Goal: Task Accomplishment & Management: Complete application form

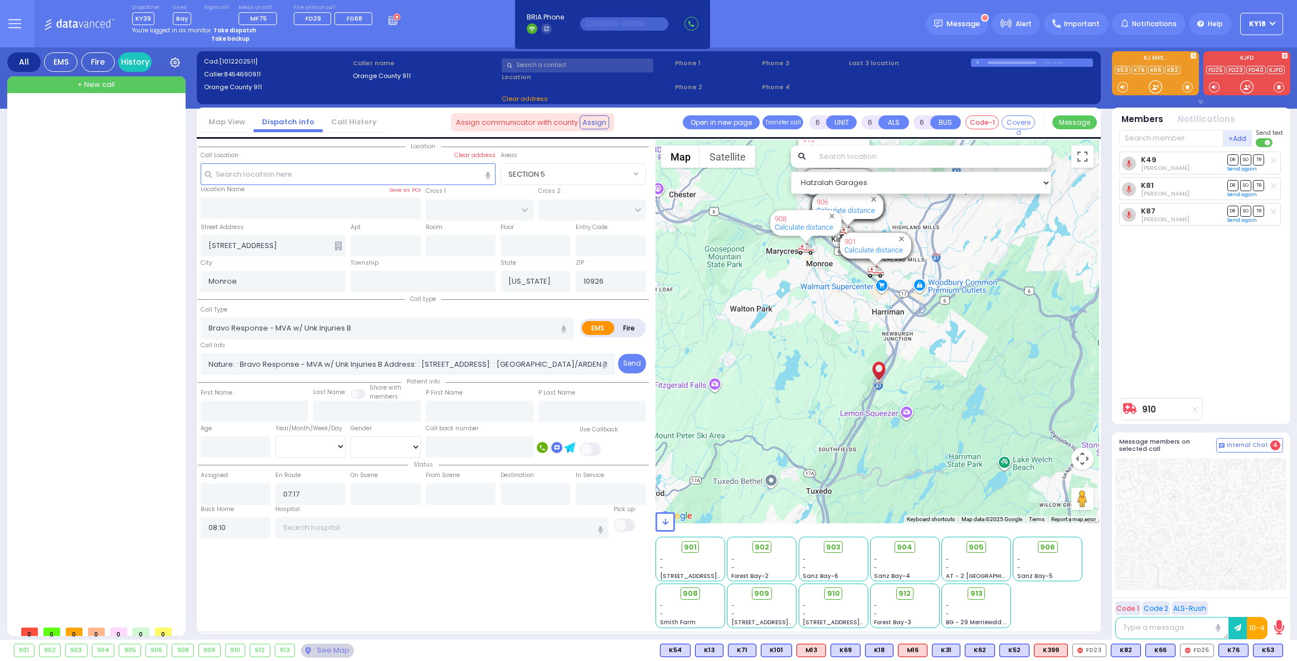
select select
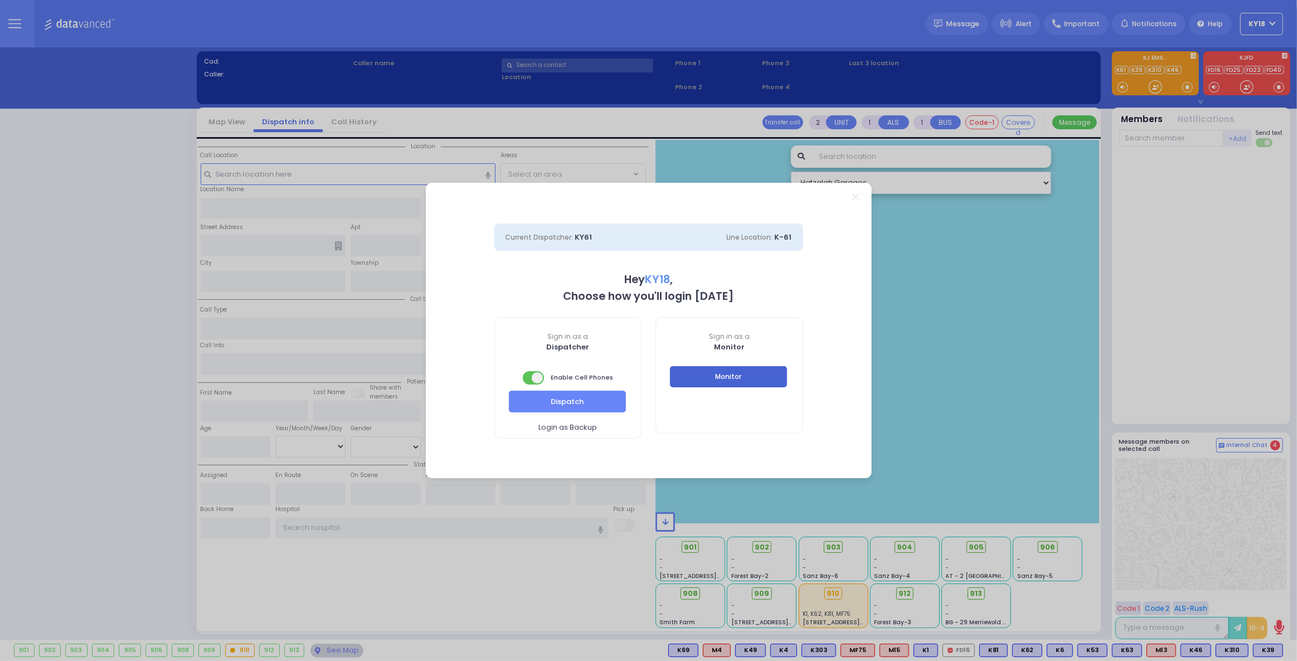
select select "4"
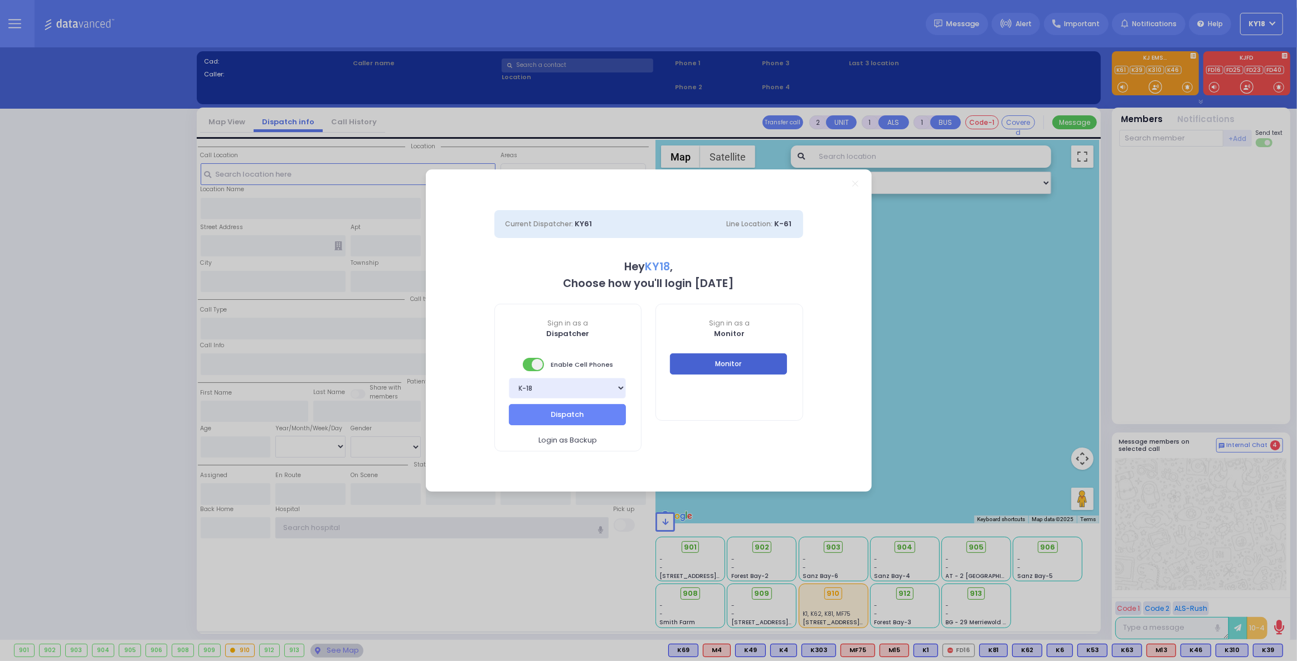
type input "ky18"
click at [729, 370] on button "Monitor" at bounding box center [728, 363] width 117 height 21
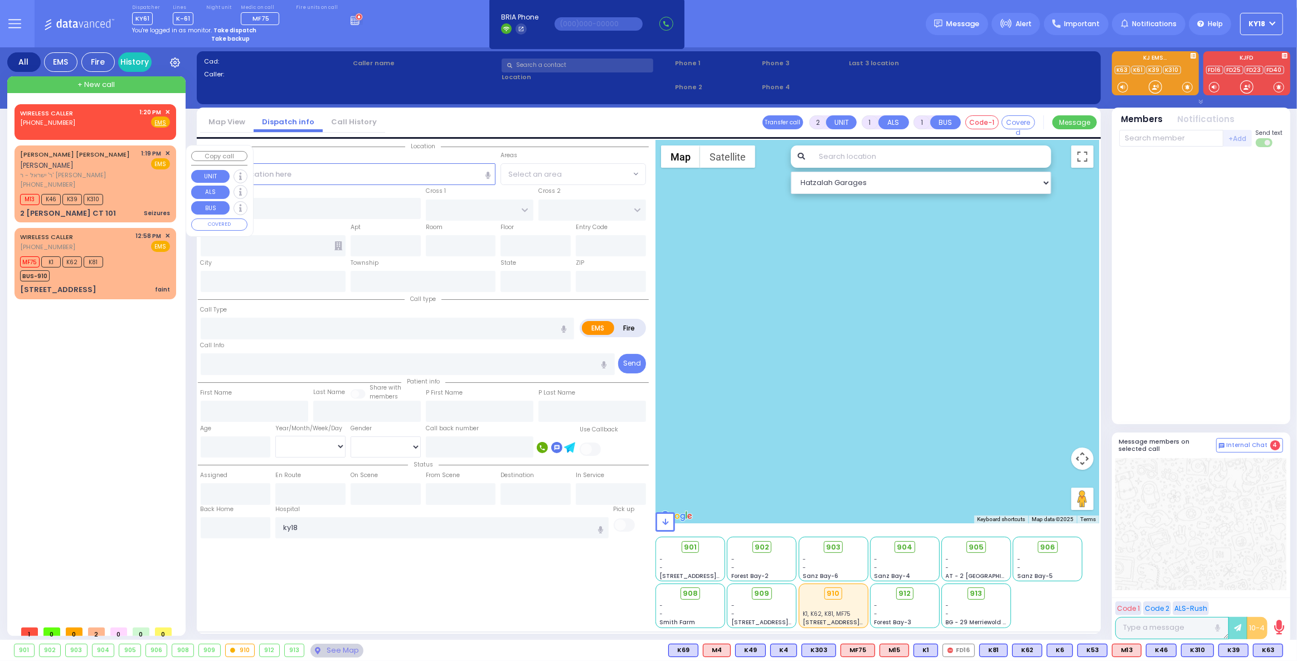
click at [136, 211] on div "2 KORITZ CT 101 Seizures" at bounding box center [95, 213] width 150 height 11
type input "3"
type input "2"
select select
type input "Seizures"
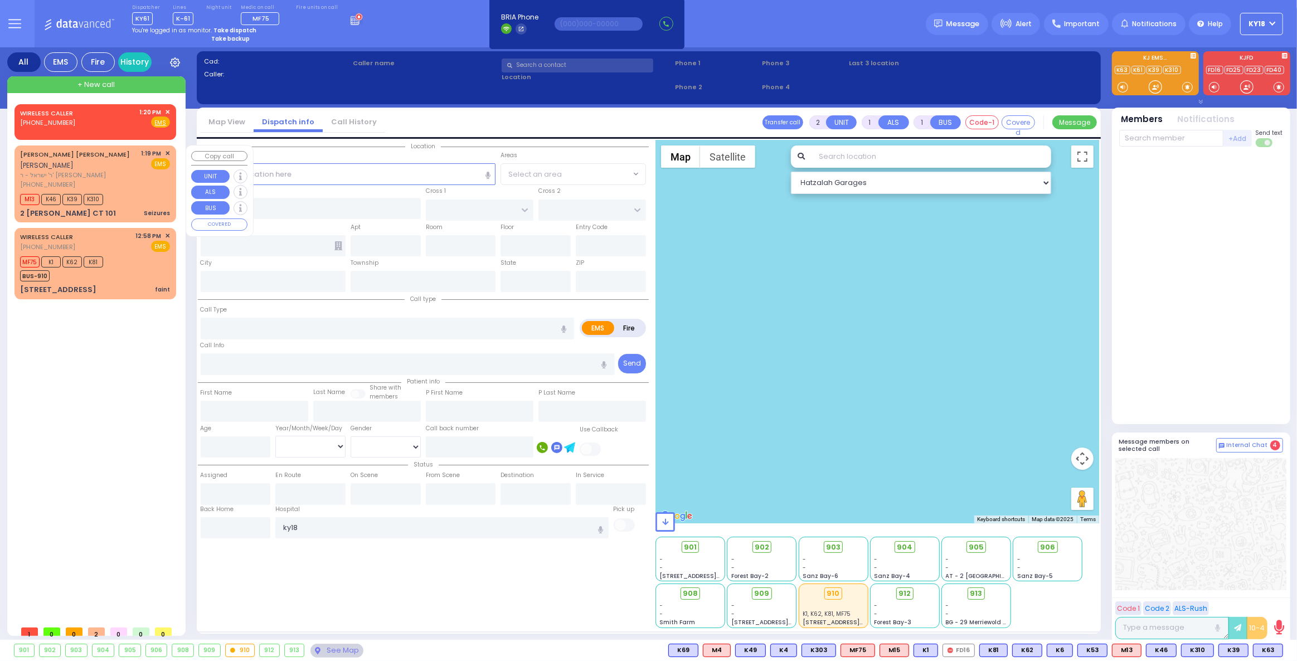
radio input "true"
type input "YEKUSIEL YIDA"
type input "FALKOWITZ"
select select
type input "13:19"
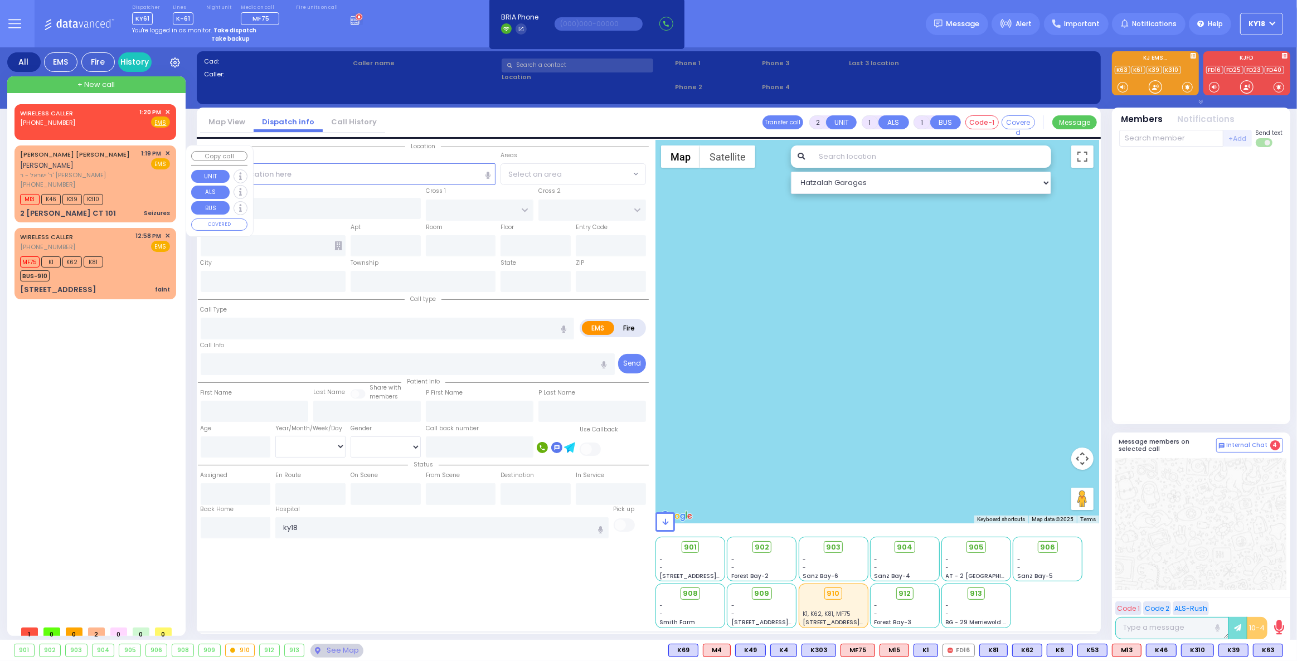
type input "13:20"
select select "Hatzalah Garages"
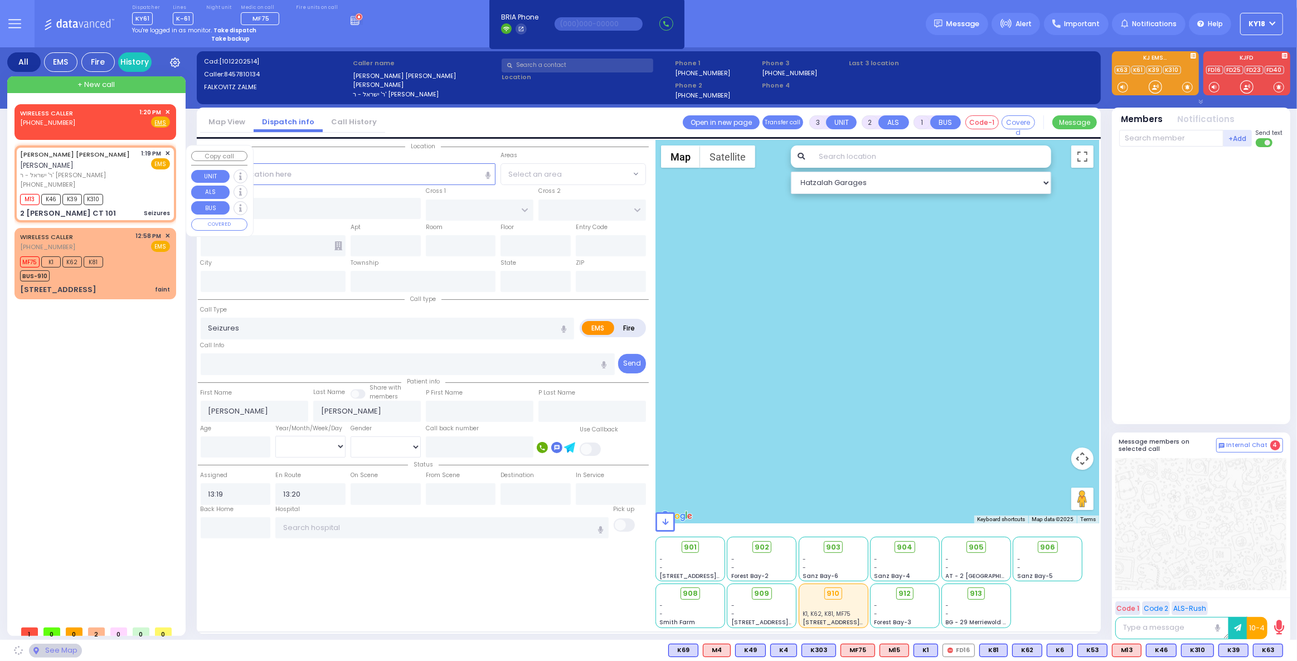
type input "KORITZ COURT"
type input "SCHUNNEMUNK RD"
type input "2 KORITZ CT"
type input "101"
type input "Monroe"
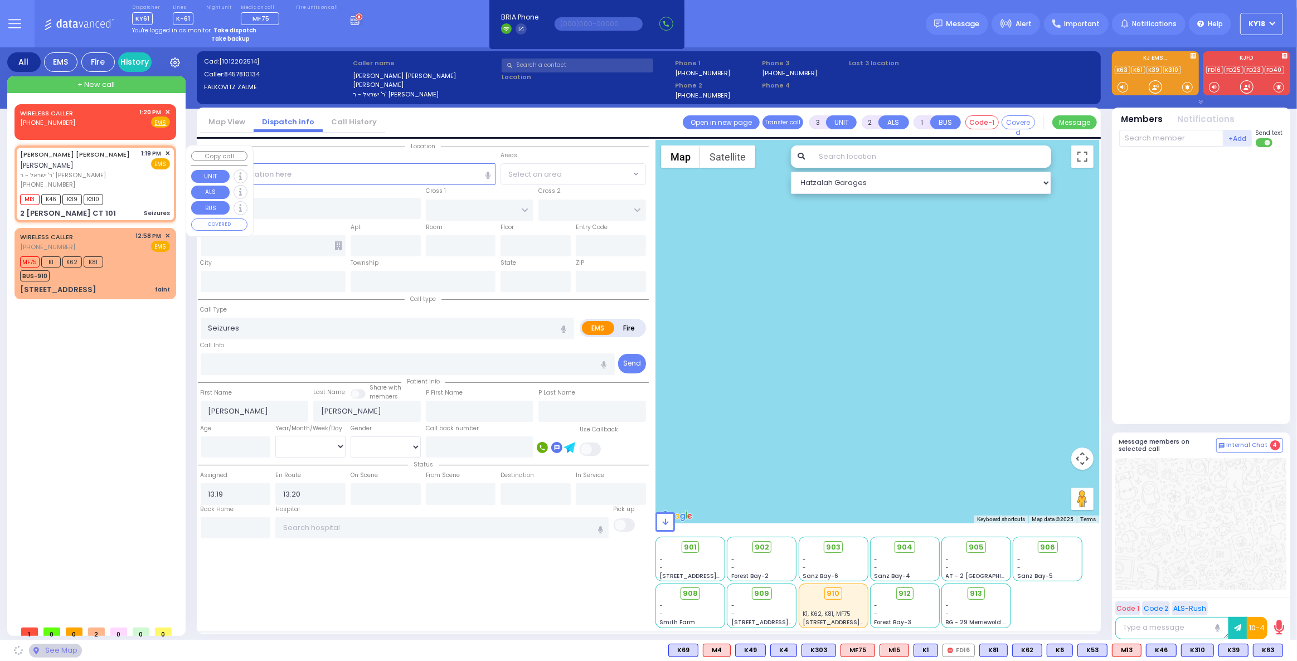
type input "[US_STATE]"
type input "10950"
select select "SECTION 5"
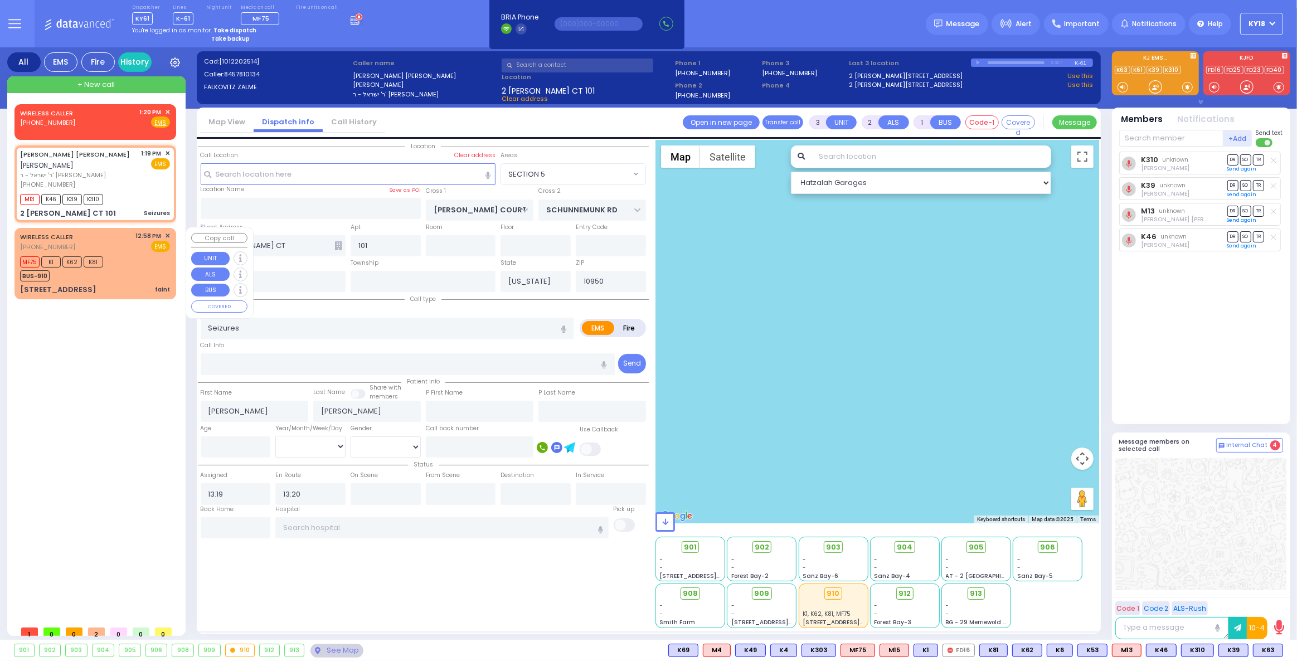
click at [124, 262] on div "MF75 K1 K62 K81 BUS-910" at bounding box center [95, 268] width 150 height 28
type input "6"
select select
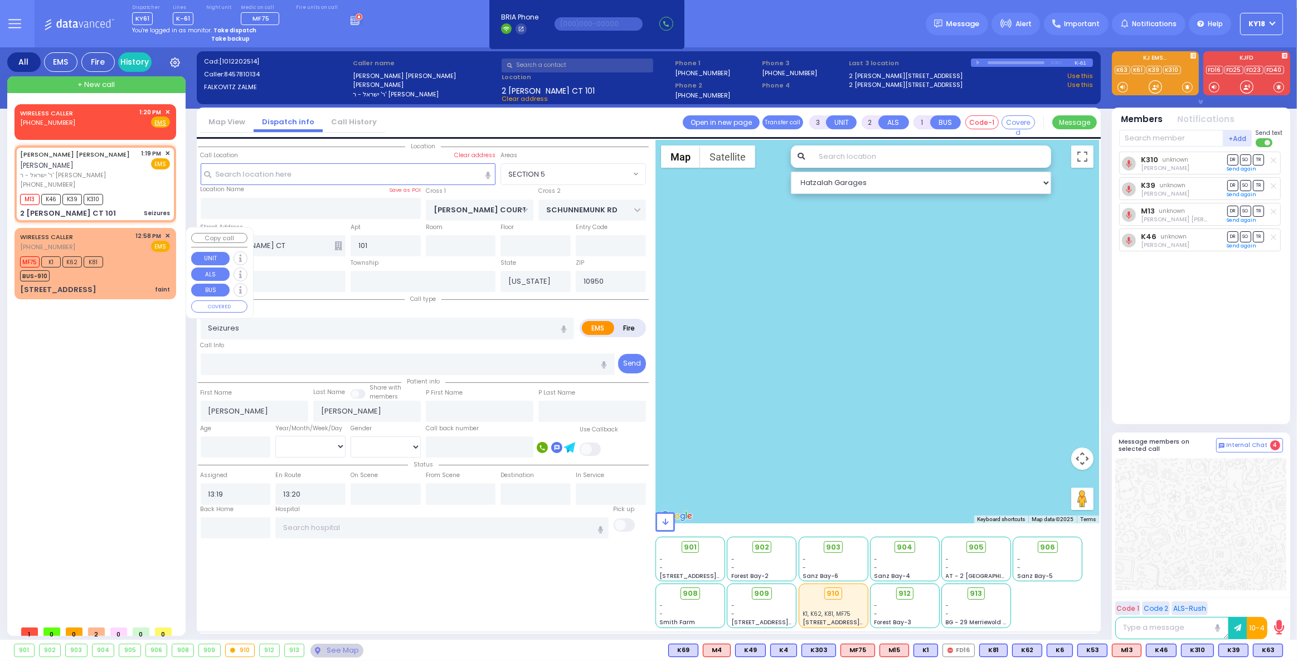
type input "faint"
radio input "true"
type input "Chava"
type input "Kleinman"
type input "15"
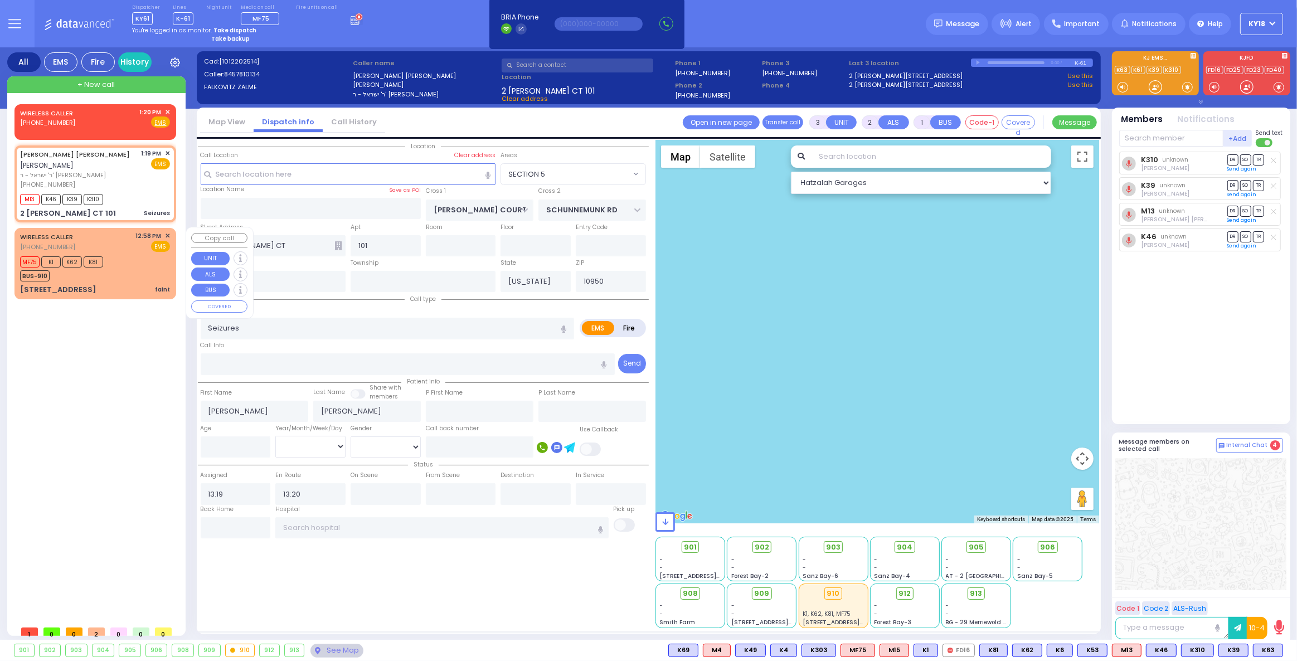
select select "Year"
select select "[DEMOGRAPHIC_DATA]"
type input "12:58"
type input "12:59"
select select "Hatzalah Garages"
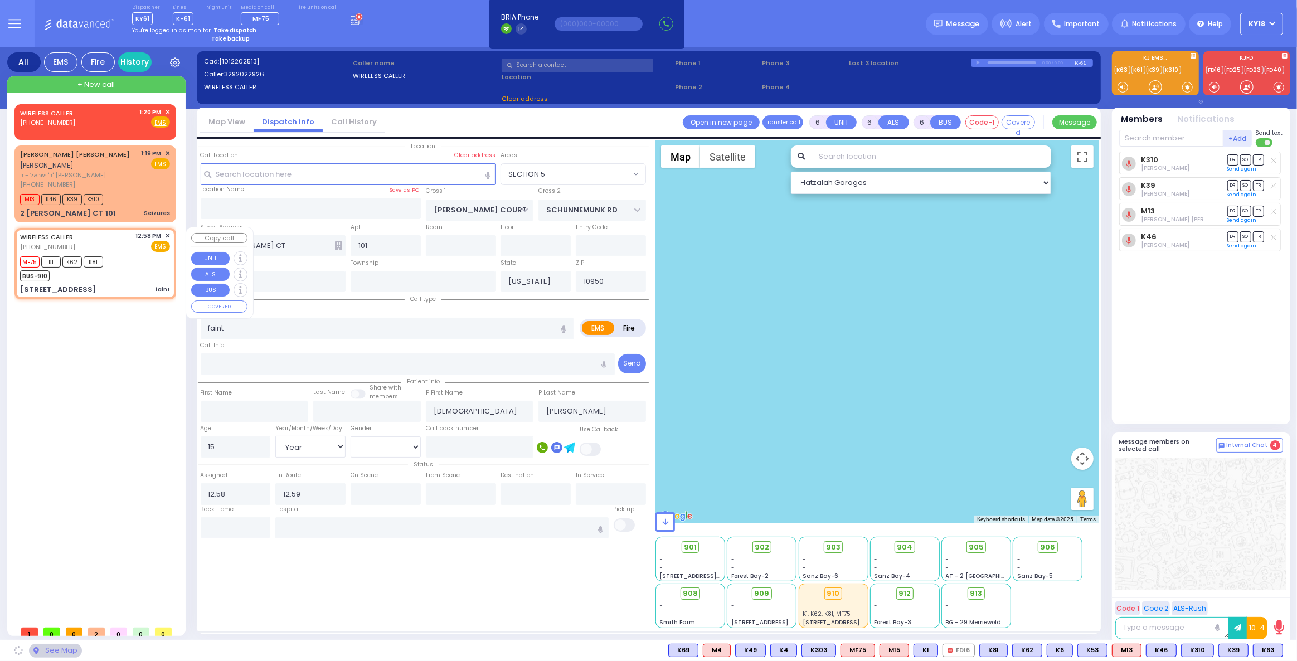
type input "6 KERESTIER CT"
type input "404"
type input "MONROE"
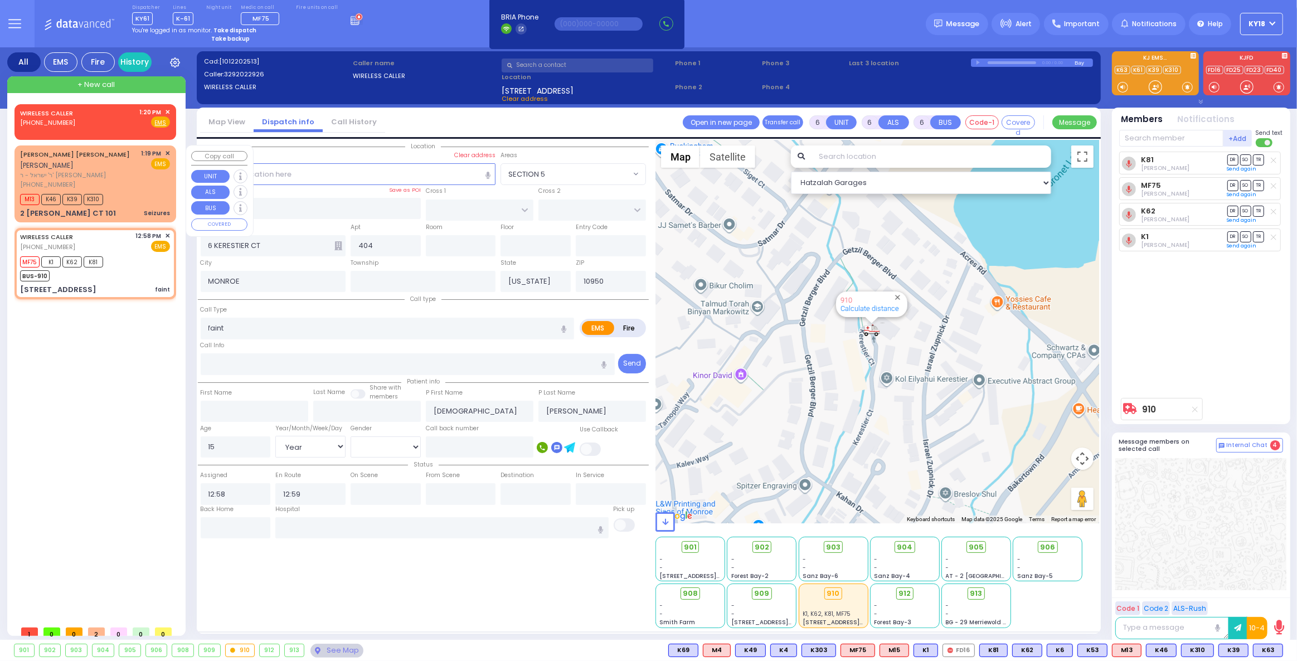
click at [147, 202] on div "M13 K46 K39 K310" at bounding box center [95, 198] width 150 height 14
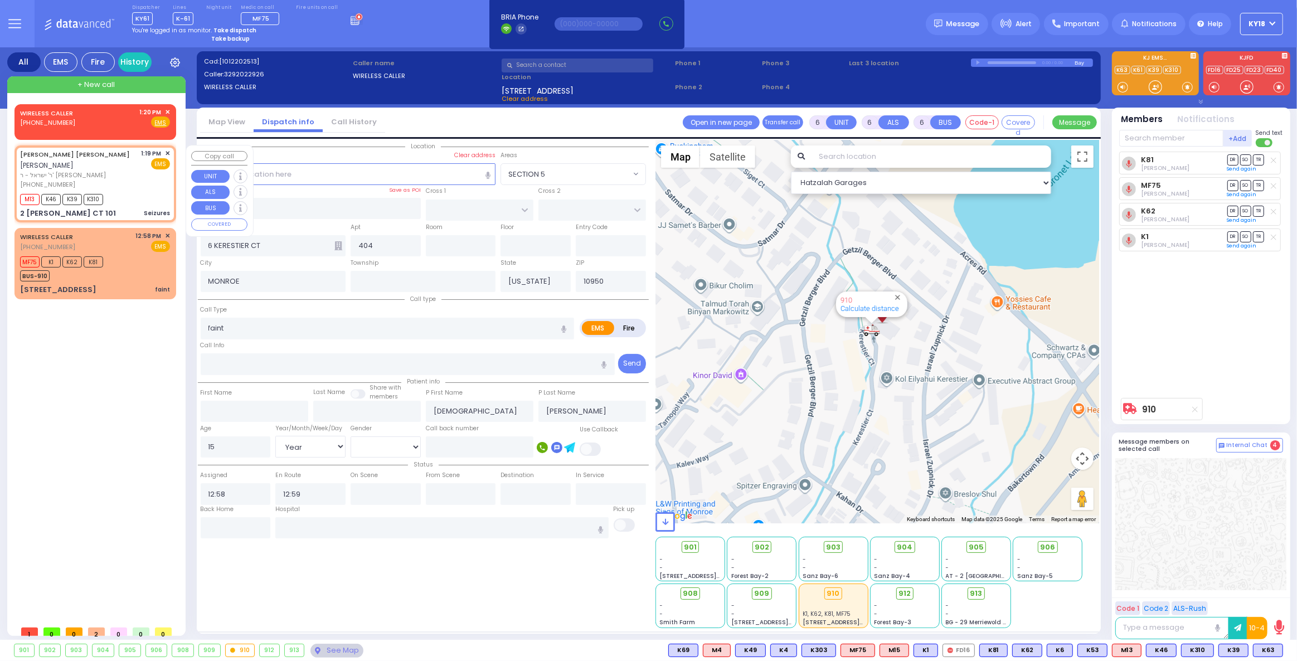
type input "3"
type input "2"
type input "1"
select select
type input "Seizures"
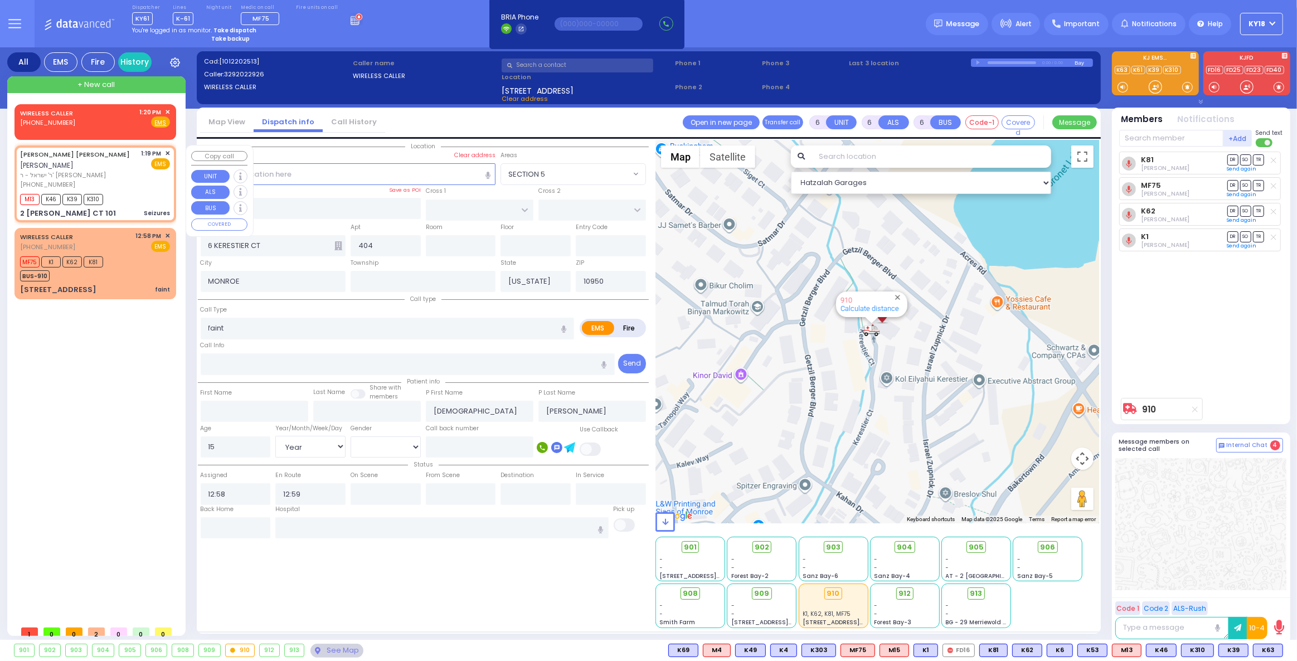
radio input "true"
type input "YEKUSIEL YIDA"
type input "FALKOWITZ"
select select
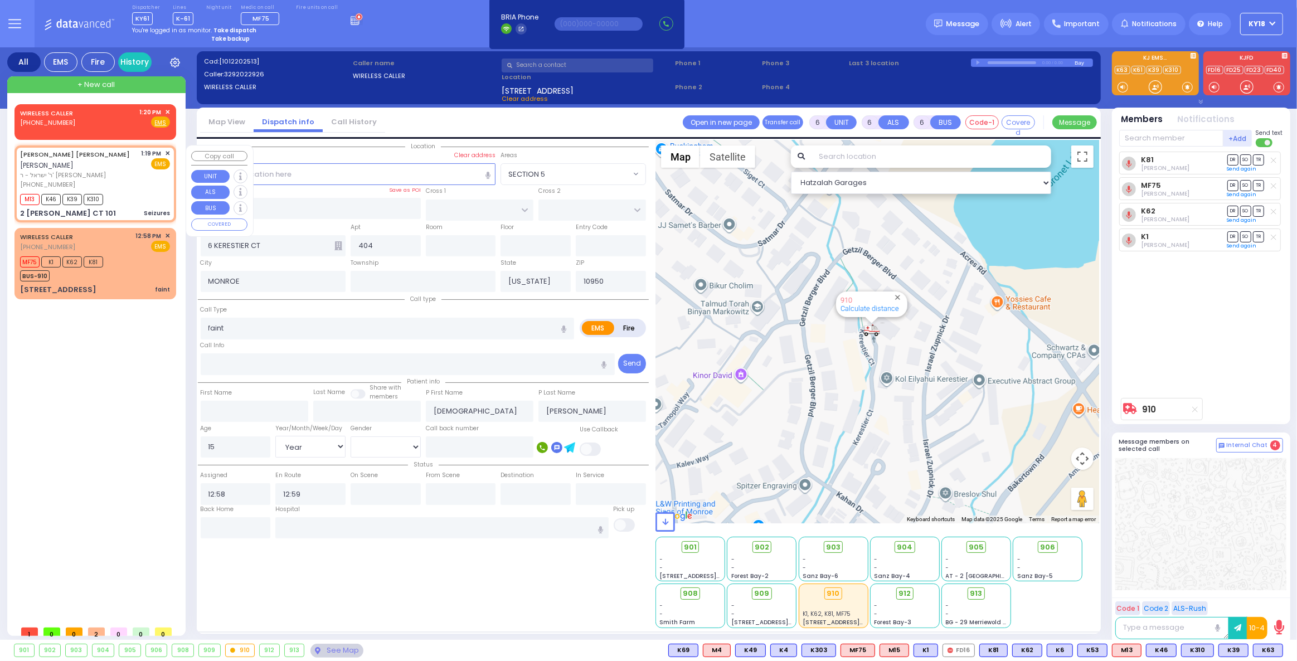
type input "13:19"
type input "13:20"
type input "KORITZ COURT"
type input "SCHUNNEMUNK RD"
type input "2 KORITZ CT"
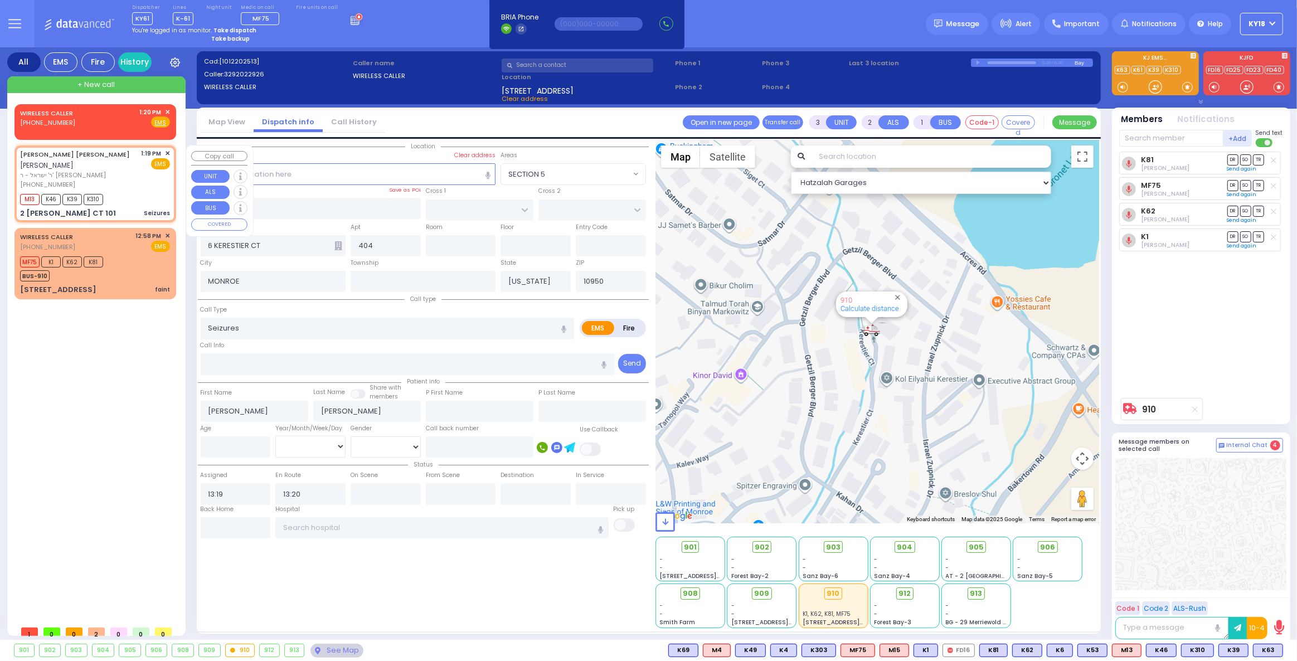
type input "101"
type input "Monroe"
select select "Hatzalah Garages"
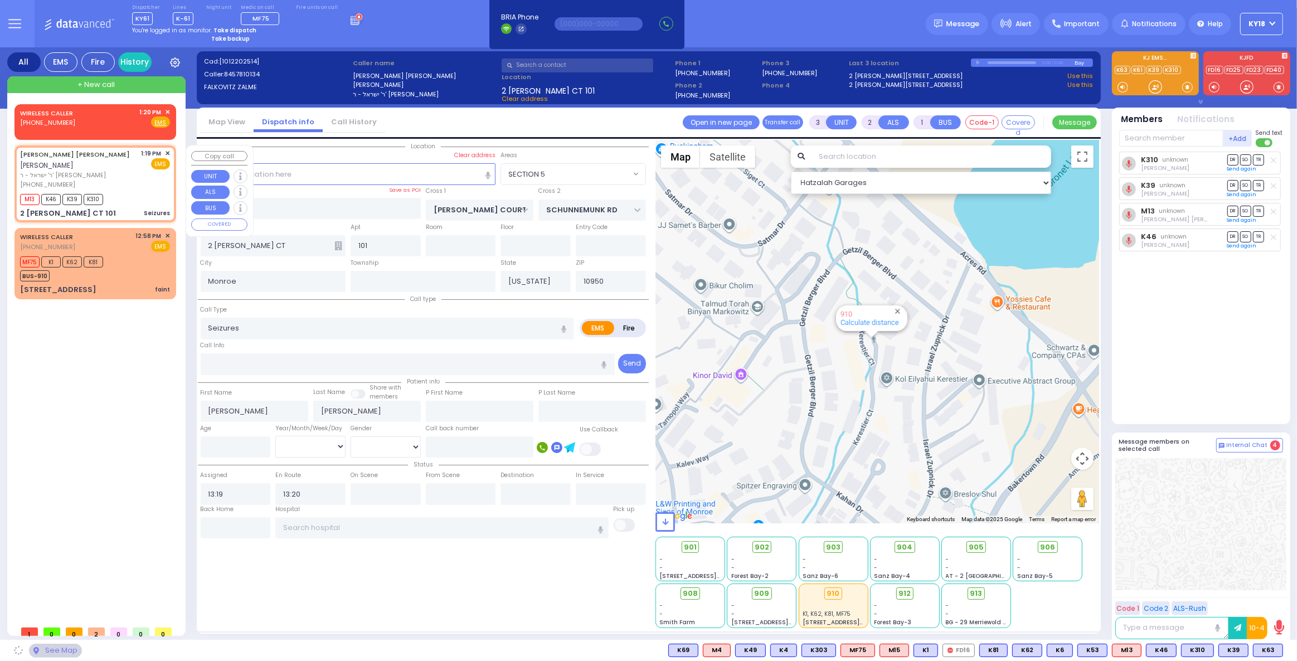
select select "SECTION 5"
